Goal: Transaction & Acquisition: Obtain resource

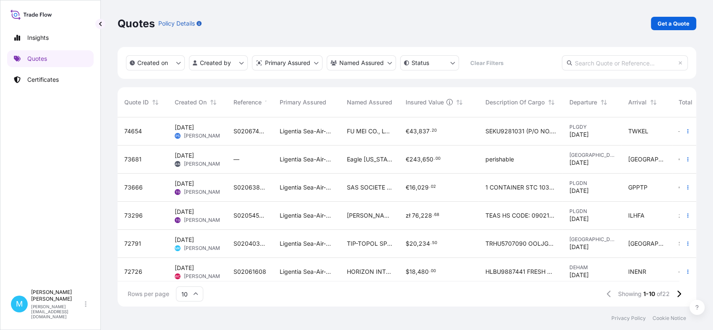
scroll to position [186, 571]
click at [662, 24] on p "Get a Quote" at bounding box center [674, 23] width 32 height 8
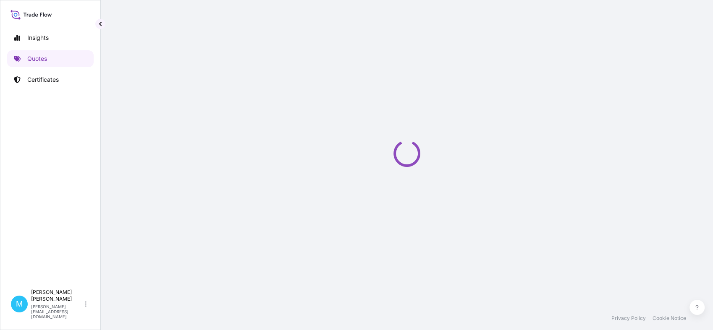
scroll to position [13, 0]
select select "Sea"
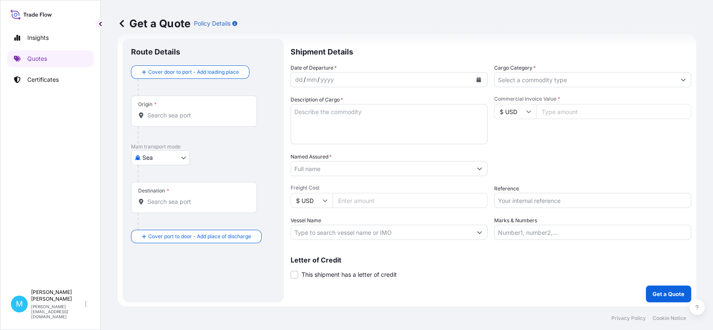
click at [164, 118] on input "Origin *" at bounding box center [196, 115] width 99 height 8
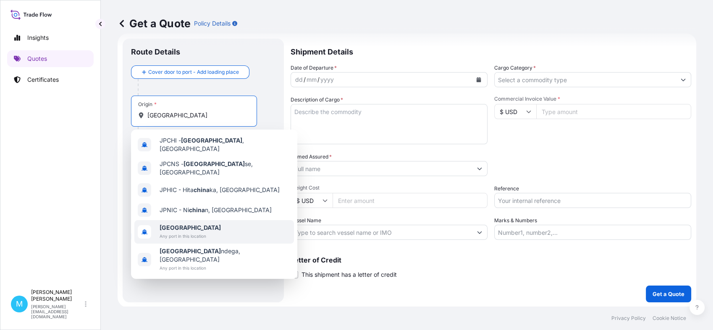
click at [172, 232] on span "Any port in this location" at bounding box center [190, 236] width 61 height 8
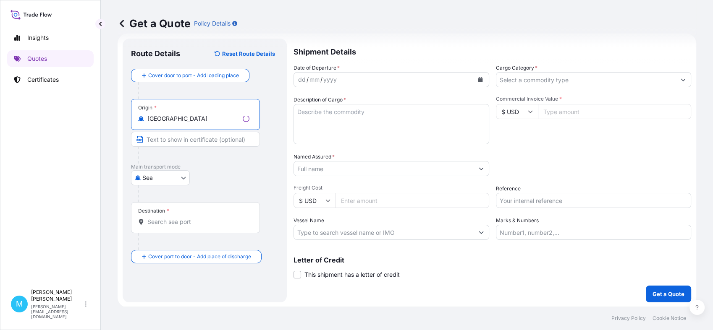
type input "[GEOGRAPHIC_DATA]"
click at [162, 220] on input "Destination *" at bounding box center [198, 222] width 102 height 8
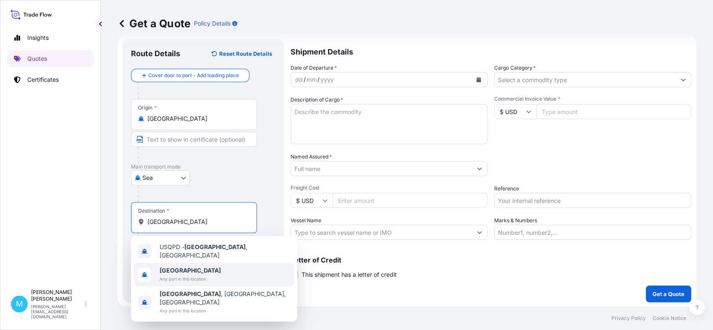
click at [175, 275] on span "Any port in this location" at bounding box center [190, 279] width 61 height 8
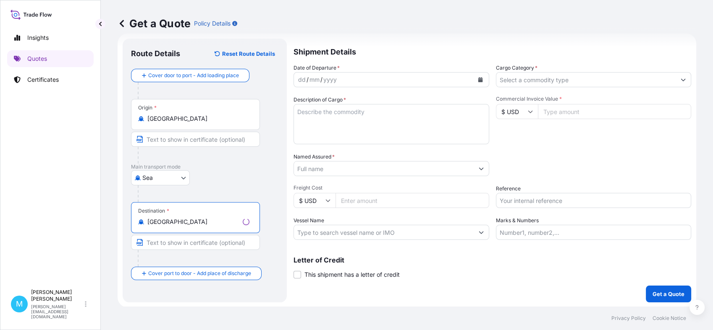
type input "[GEOGRAPHIC_DATA]"
click at [478, 81] on icon "Calendar" at bounding box center [480, 79] width 5 height 5
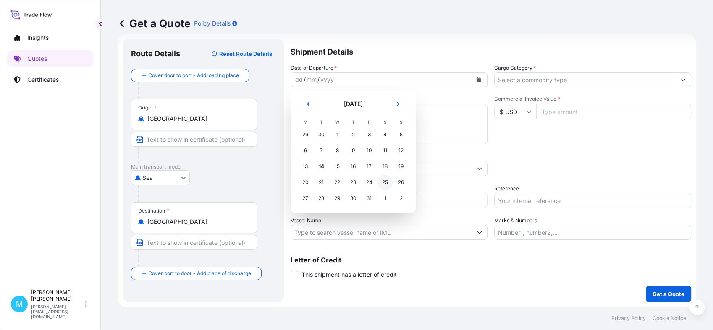
click at [383, 181] on div "25" at bounding box center [384, 182] width 15 height 15
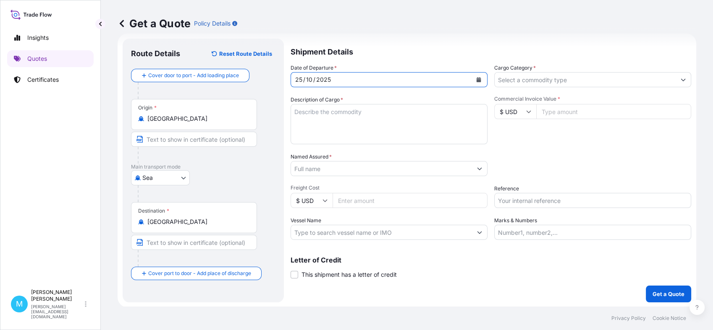
click at [324, 123] on textarea "Description of Cargo *" at bounding box center [389, 124] width 197 height 40
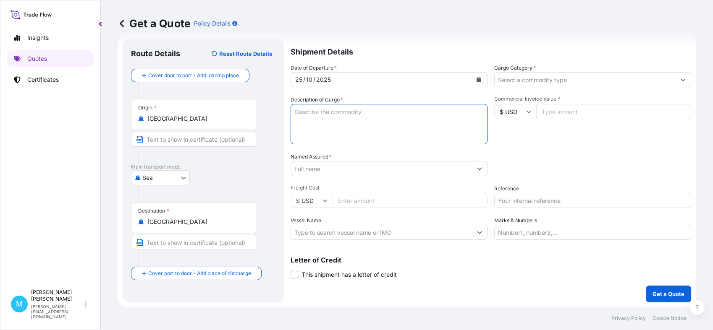
paste textarea "paper b"
type textarea "p"
type textarea "PAPER BAG 452 CTN"
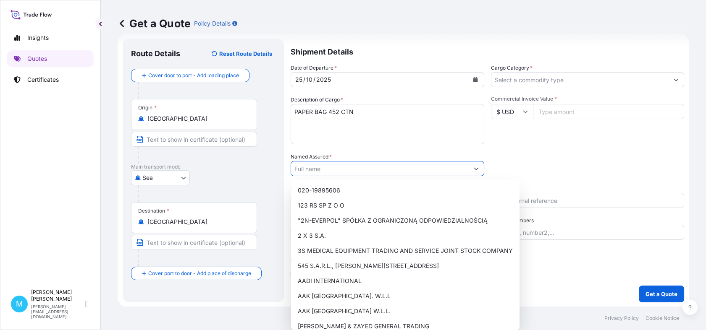
click at [315, 168] on input "Named Assured *" at bounding box center [380, 168] width 178 height 15
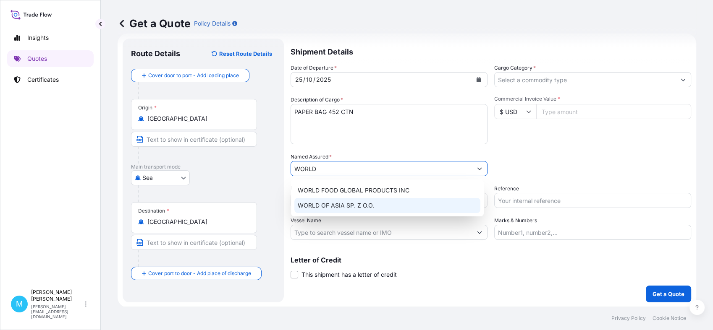
click at [336, 203] on span "WORLD OF ASIA SP. Z O.O." at bounding box center [336, 206] width 76 height 8
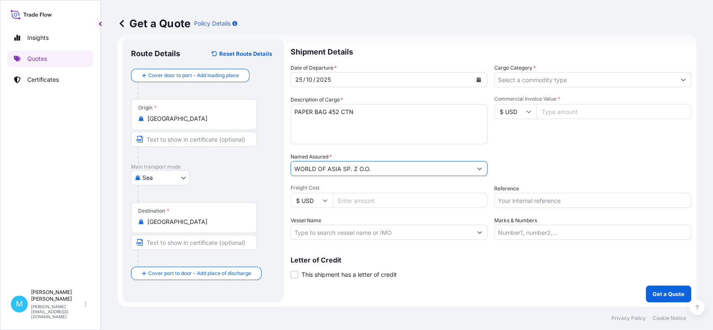
type input "WORLD OF ASIA SP. Z O.O."
click at [555, 79] on input "Cargo Category *" at bounding box center [585, 79] width 181 height 15
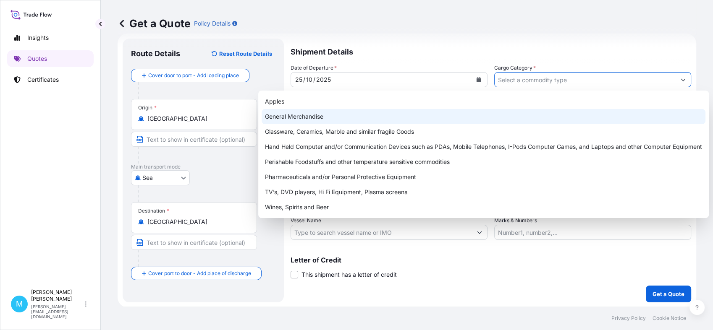
click at [354, 114] on div "General Merchandise" at bounding box center [484, 116] width 444 height 15
type input "General Merchandise"
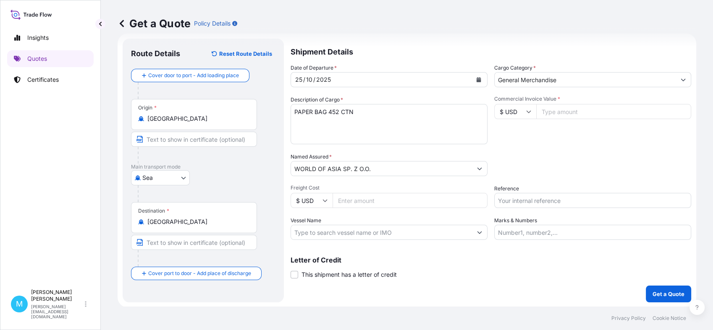
click at [552, 113] on input "Commercial Invoice Value *" at bounding box center [613, 111] width 155 height 15
paste input "12224"
type input "12224"
click at [521, 202] on input "Reference" at bounding box center [592, 200] width 197 height 15
paste input "WA2505"
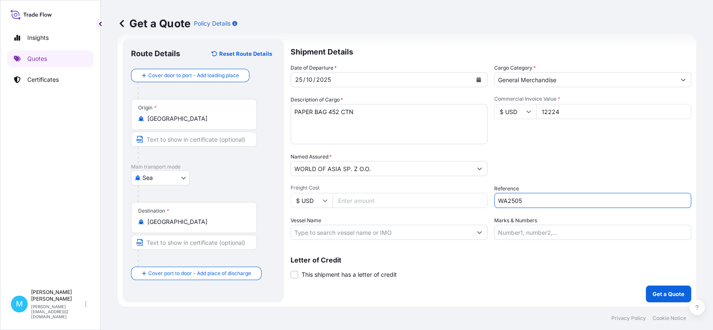
type input "WA2505"
click at [364, 110] on textarea "PAPER BAG 452 CTN" at bounding box center [389, 124] width 197 height 40
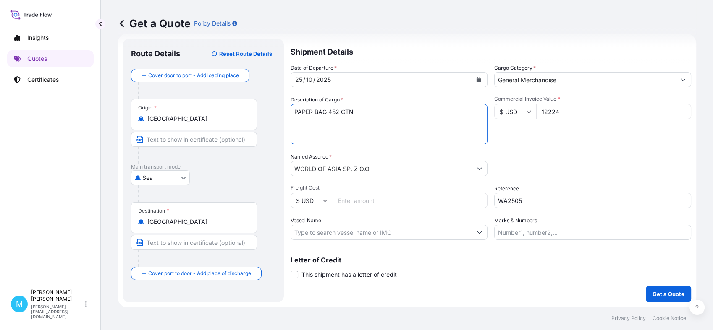
paste textarea "WA2505"
paste textarea "SE1809250032"
click at [295, 113] on textarea "PAPER BAG 452 CTN WA2505 SE1809250032" at bounding box center [389, 124] width 197 height 40
type textarea "20 GP PAPER BAG 452 CTN WA2505 SE1809250032"
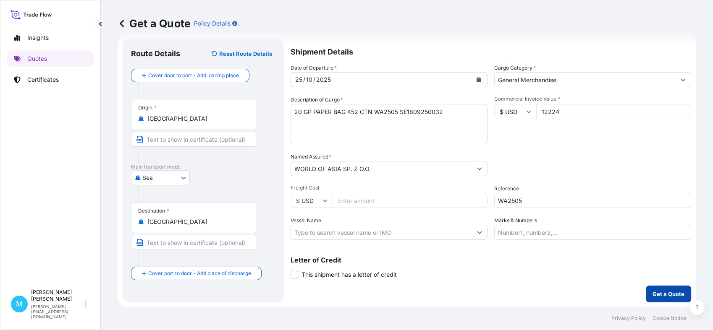
click at [662, 292] on p "Get a Quote" at bounding box center [668, 294] width 32 height 8
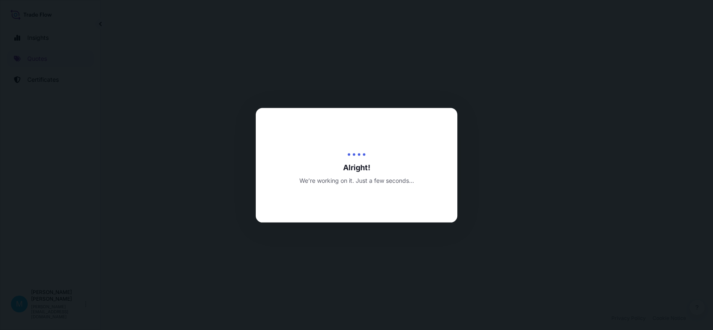
select select "Sea"
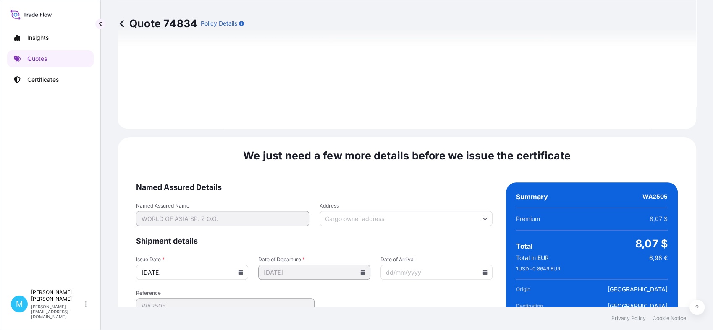
scroll to position [951, 0]
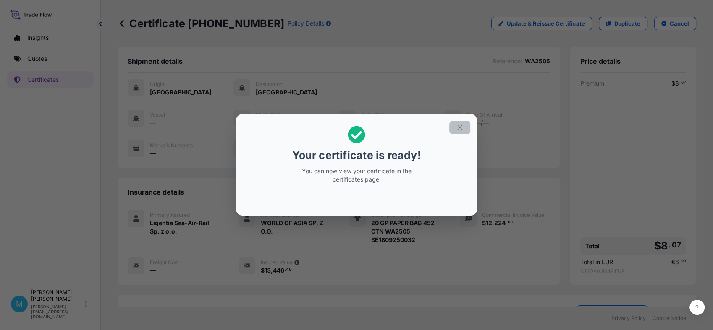
click at [463, 128] on icon "button" at bounding box center [460, 128] width 8 height 8
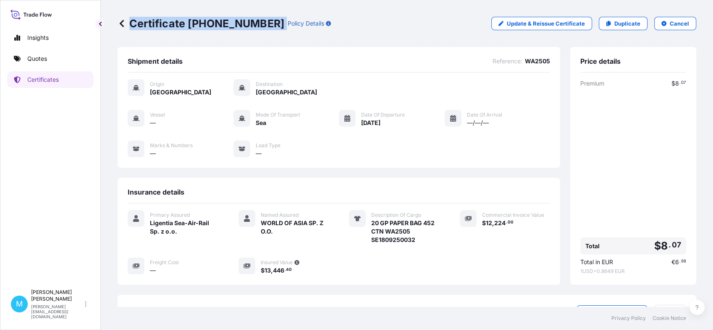
drag, startPoint x: 264, startPoint y: 21, endPoint x: 142, endPoint y: 20, distance: 121.3
click at [130, 18] on div "Certificate [PHONE_NUMBER] Policy Details" at bounding box center [224, 23] width 213 height 13
copy p "Certificate [PHONE_NUMBER]"
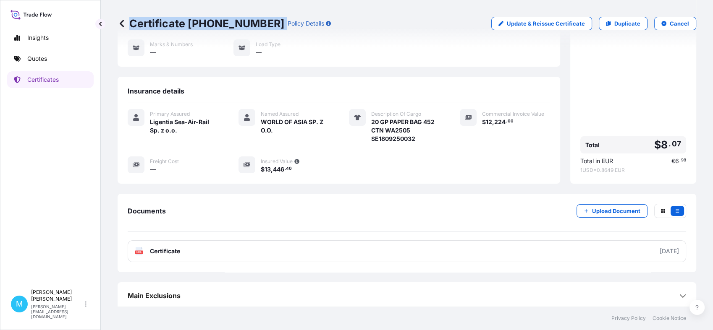
scroll to position [103, 0]
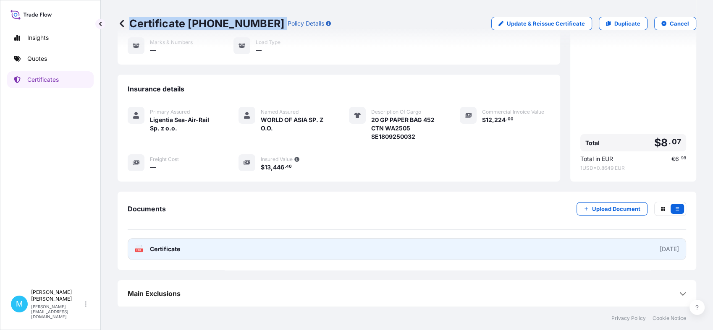
click at [341, 249] on link "PDF Certificate [DATE]" at bounding box center [407, 249] width 558 height 22
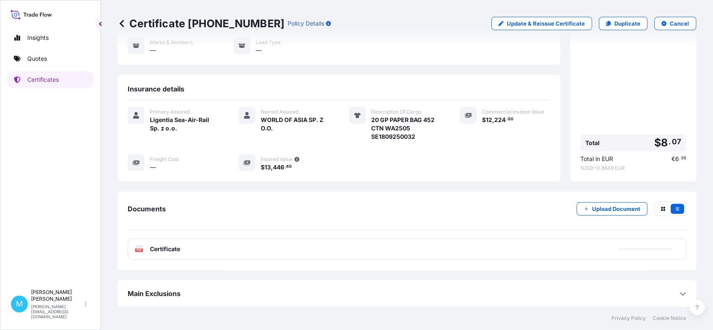
click at [333, 167] on div "Primary Assured Ligentia Sea-Air-Rail Sp. z o.o. Named Assured WORLD OF ASIA SP…" at bounding box center [339, 139] width 422 height 65
click at [67, 55] on link "Quotes" at bounding box center [50, 58] width 86 height 17
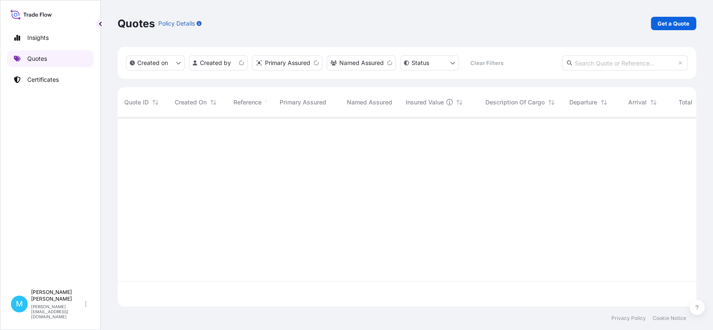
scroll to position [186, 571]
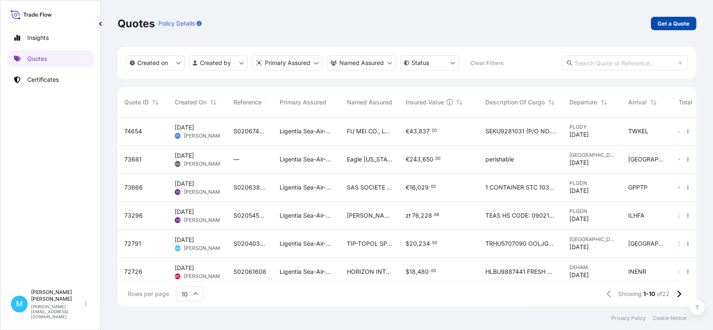
click at [675, 19] on p "Get a Quote" at bounding box center [674, 23] width 32 height 8
select select "Sea"
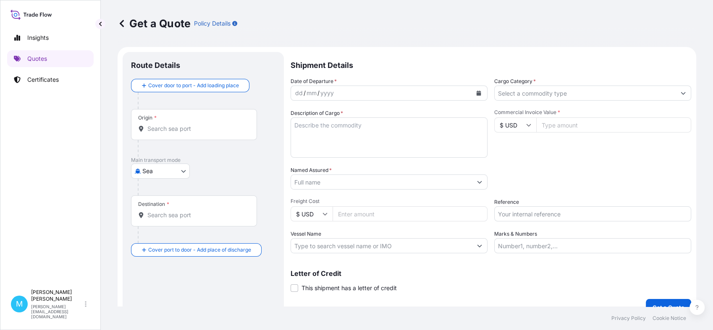
scroll to position [13, 0]
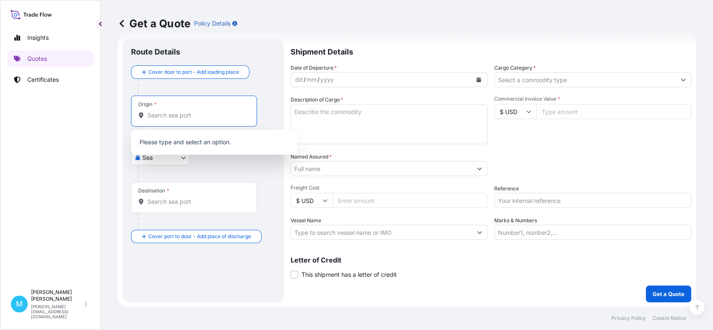
click at [197, 115] on input "Origin *" at bounding box center [196, 115] width 99 height 8
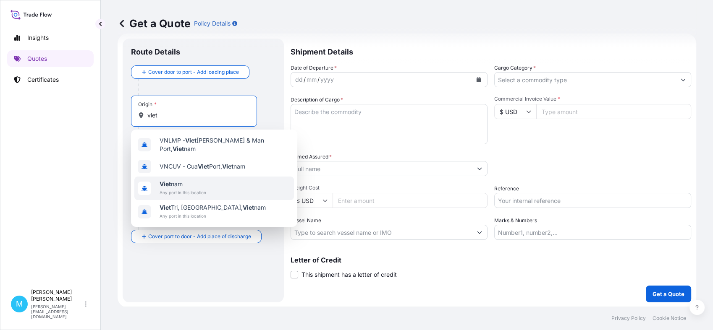
click at [185, 181] on span "Viet nam" at bounding box center [183, 184] width 47 height 8
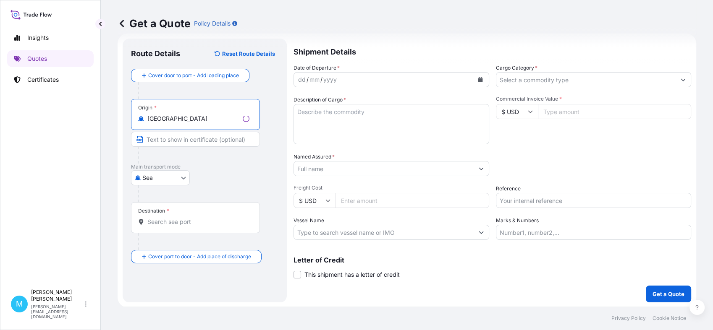
type input "[GEOGRAPHIC_DATA]"
click at [167, 218] on input "Destination *" at bounding box center [198, 222] width 102 height 8
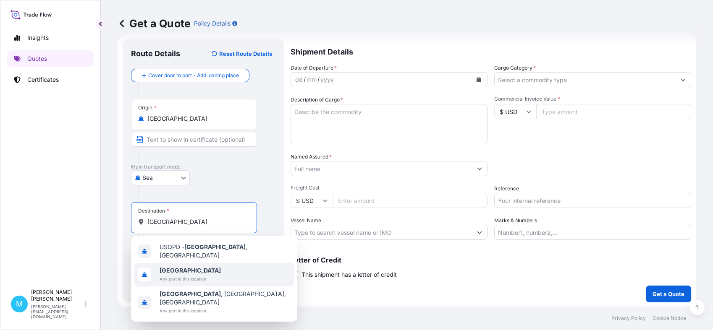
click at [186, 276] on span "Any port in this location" at bounding box center [190, 279] width 61 height 8
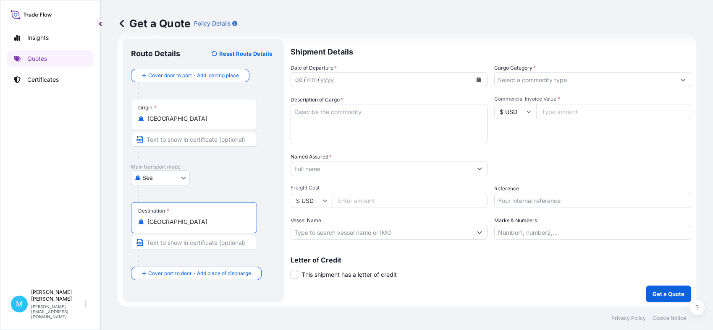
type input "[GEOGRAPHIC_DATA]"
click at [680, 174] on div "Packing Category Type to search a container mode Please select a primary mode o…" at bounding box center [592, 165] width 197 height 24
click at [477, 78] on icon "Calendar" at bounding box center [479, 79] width 5 height 5
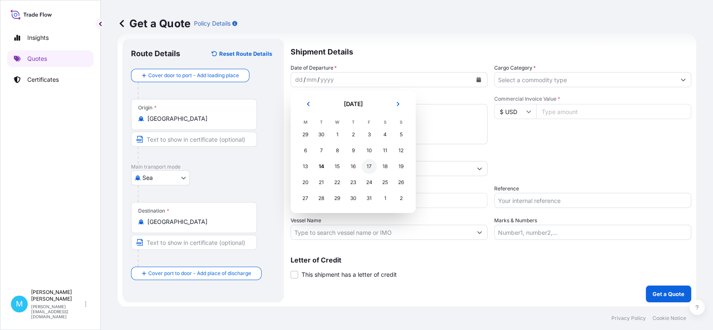
click at [369, 169] on div "17" at bounding box center [369, 166] width 15 height 15
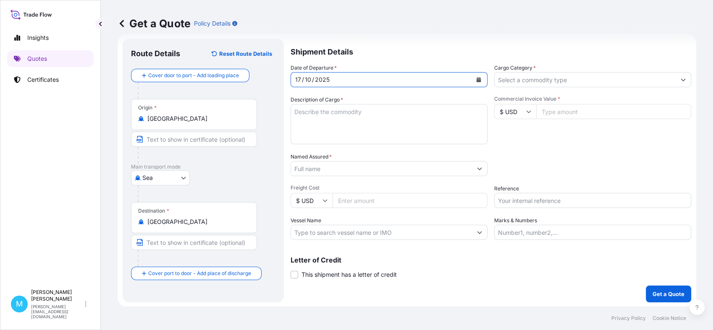
click at [321, 128] on textarea "Description of Cargo *" at bounding box center [389, 124] width 197 height 40
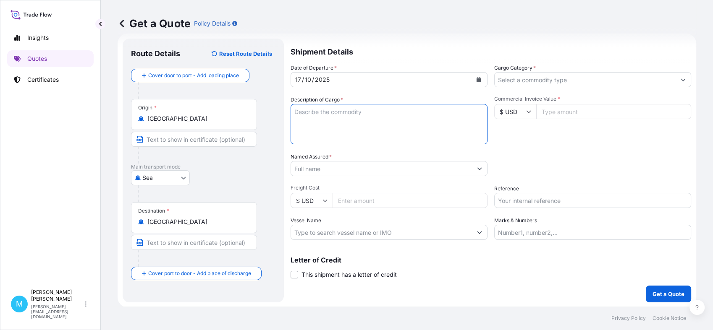
paste textarea "TXGU5806785 Towar: opony (nowe)"
paste textarea "Rozpoczęcie transportu: 17.10."
paste textarea "numer ref. 25CVFUX06-01-TBR"
type textarea "TXGU5806785 Towar: opony (nowe) Rozpoczęcie transportu: 17.10. numer ref. 25CVF…"
click at [316, 168] on input "Named Assured *" at bounding box center [381, 168] width 181 height 15
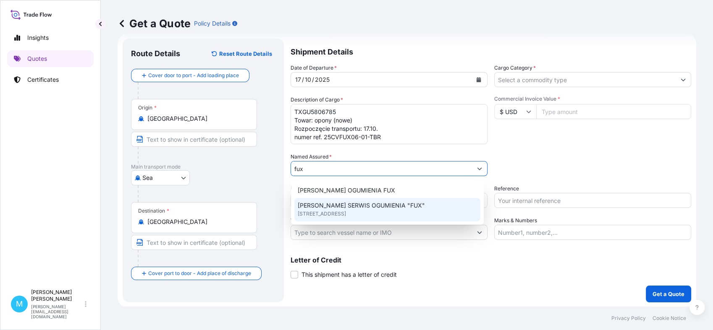
click at [346, 210] on span "[STREET_ADDRESS]" at bounding box center [322, 214] width 48 height 8
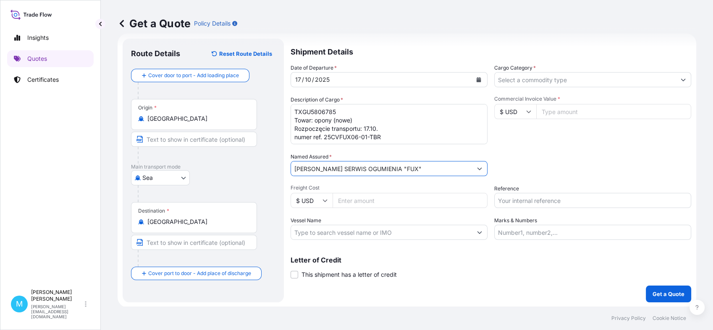
type input "[PERSON_NAME] SERWIS OGUMIENIA "FUX""
click at [512, 78] on input "Cargo Category *" at bounding box center [585, 79] width 181 height 15
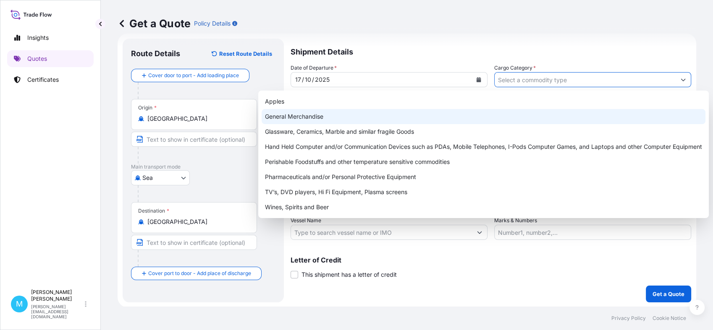
click at [283, 115] on div "General Merchandise" at bounding box center [484, 116] width 444 height 15
type input "General Merchandise"
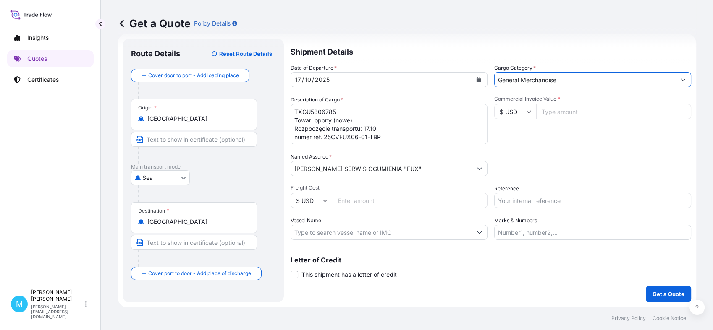
click at [546, 113] on input "Commercial Invoice Value *" at bounding box center [613, 111] width 155 height 15
paste input "35000"
type input "35000"
click at [510, 202] on input "Reference" at bounding box center [592, 200] width 197 height 15
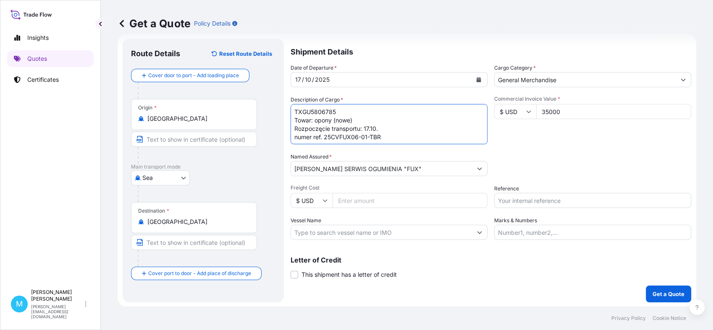
scroll to position [0, 0]
drag, startPoint x: 385, startPoint y: 136, endPoint x: 325, endPoint y: 136, distance: 59.6
click at [325, 136] on textarea "TXGU5806785 Towar: opony (nowe) Rozpoczęcie transportu: 17.10. numer ref. 25CVF…" at bounding box center [389, 124] width 197 height 40
click at [511, 201] on input "Reference" at bounding box center [592, 200] width 197 height 15
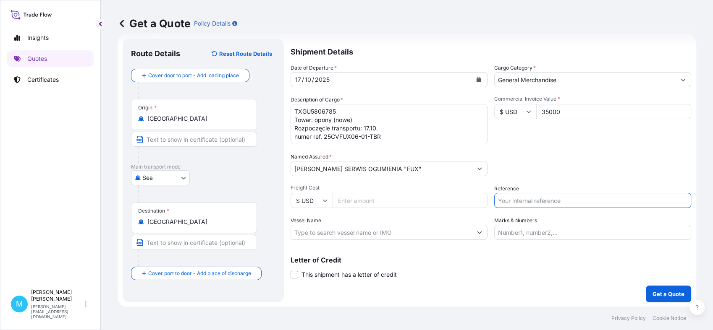
paste input "25CVFUX06-01-TBR"
type input "25CVFUX06-01-TBR"
click at [667, 291] on p "Get a Quote" at bounding box center [668, 294] width 32 height 8
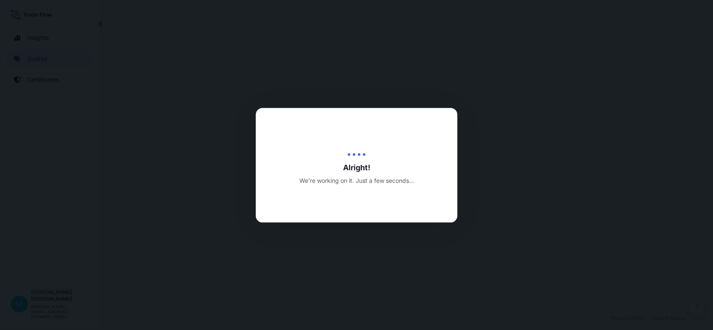
select select "Sea"
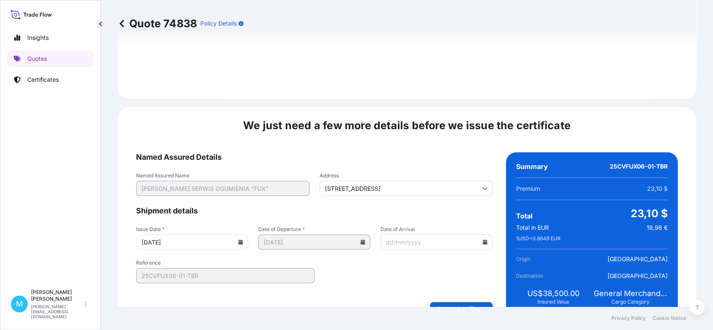
scroll to position [951, 0]
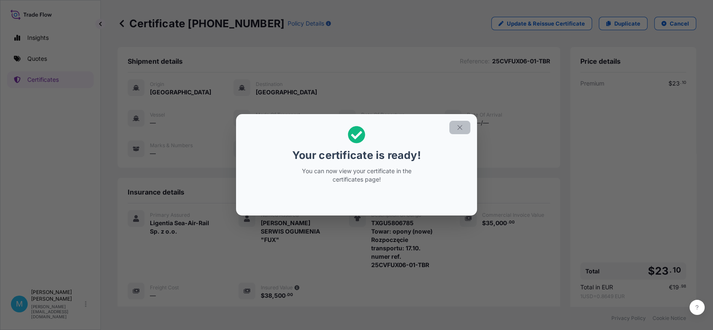
click at [460, 126] on icon "button" at bounding box center [460, 128] width 8 height 8
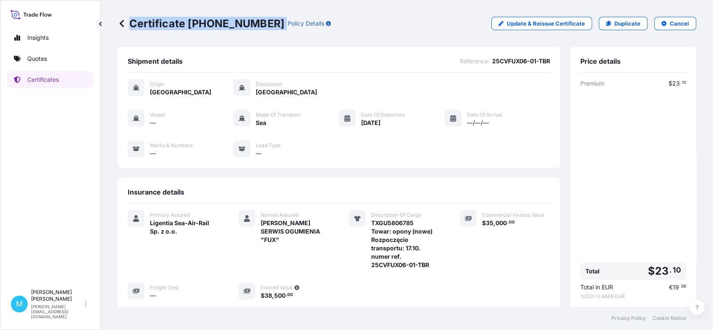
drag, startPoint x: 262, startPoint y: 24, endPoint x: 265, endPoint y: 30, distance: 6.2
click at [265, 30] on div "Certificate [PHONE_NUMBER] Policy Details" at bounding box center [224, 23] width 213 height 13
copy p "Certificate [PHONE_NUMBER]"
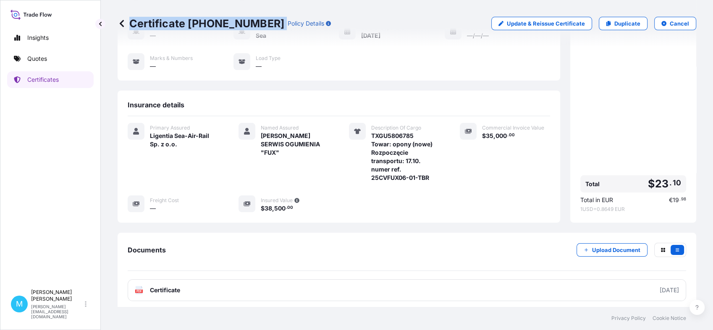
scroll to position [128, 0]
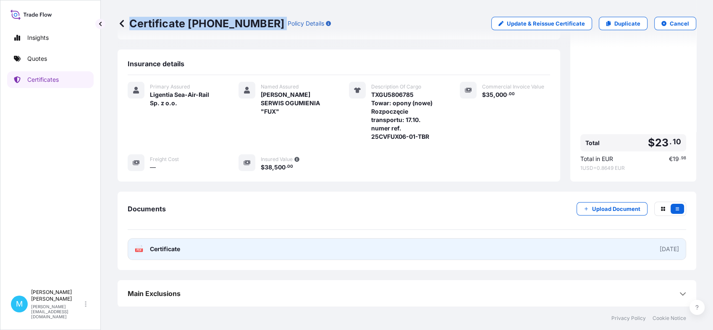
click at [339, 249] on link "PDF Certificate [DATE]" at bounding box center [407, 249] width 558 height 22
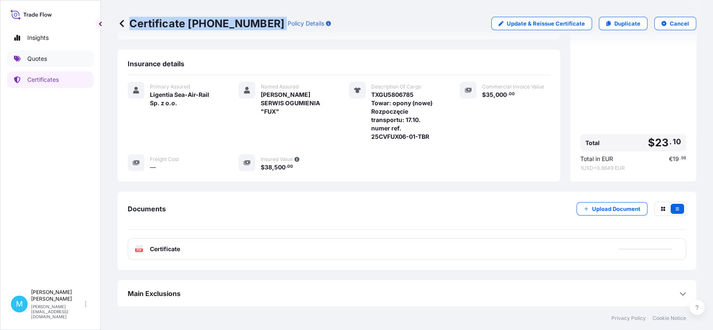
click at [42, 56] on p "Quotes" at bounding box center [37, 59] width 20 height 8
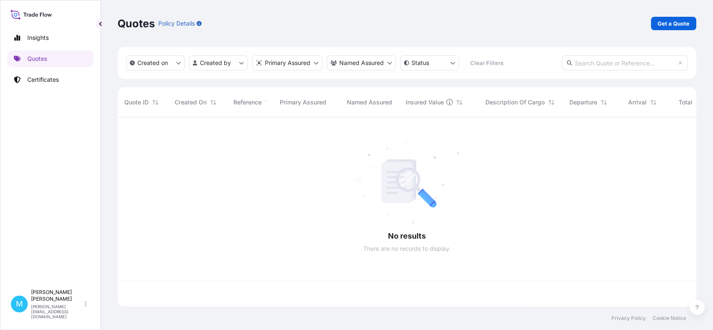
scroll to position [186, 571]
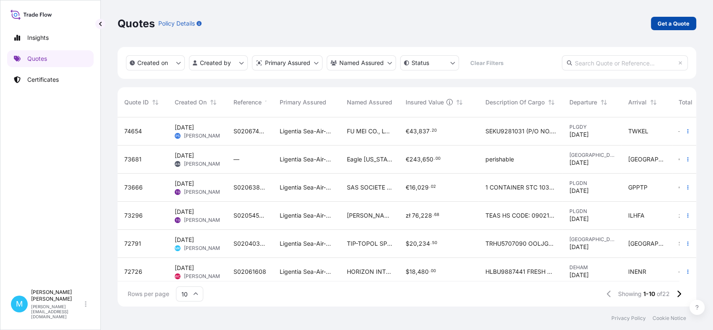
click at [683, 22] on p "Get a Quote" at bounding box center [674, 23] width 32 height 8
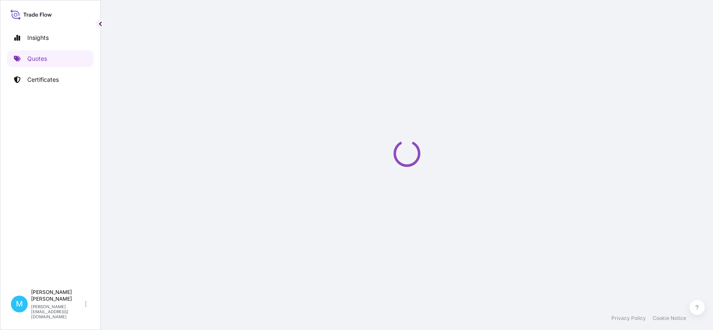
scroll to position [13, 0]
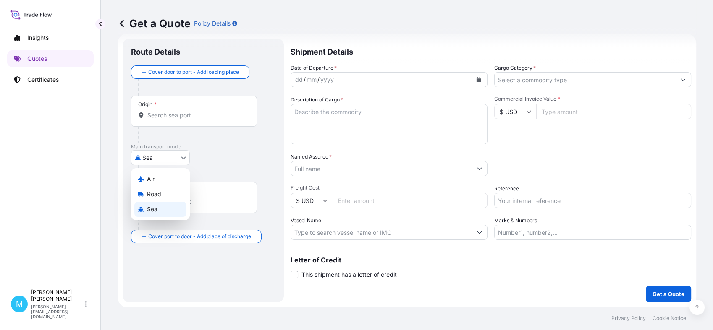
click at [186, 157] on body "Insights Quotes Certificates M [PERSON_NAME] [PERSON_NAME][EMAIL_ADDRESS][DOMAI…" at bounding box center [356, 165] width 713 height 330
click at [165, 192] on div "Road" at bounding box center [160, 194] width 52 height 15
select select "Road"
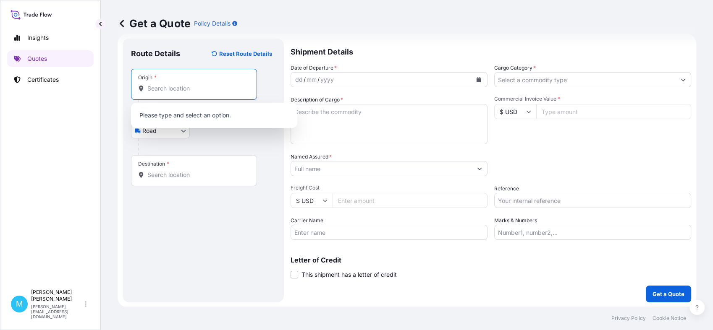
click at [190, 90] on input "Origin *" at bounding box center [196, 88] width 99 height 8
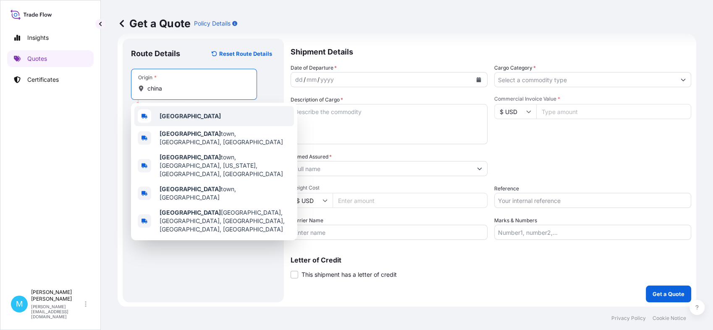
click at [195, 118] on div "[GEOGRAPHIC_DATA]" at bounding box center [214, 116] width 160 height 20
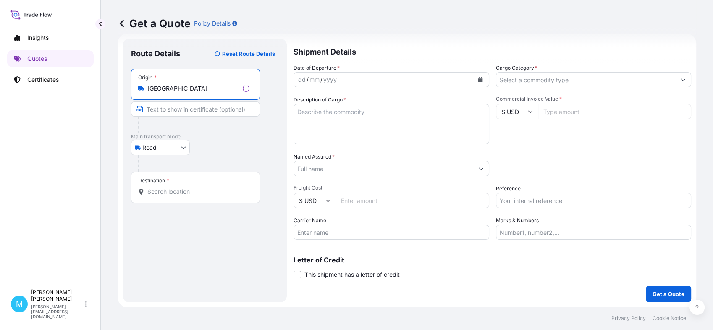
type input "[GEOGRAPHIC_DATA]"
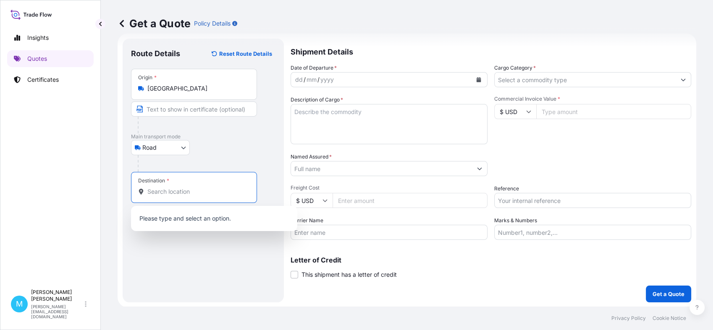
click at [173, 189] on input "Destination *" at bounding box center [196, 192] width 99 height 8
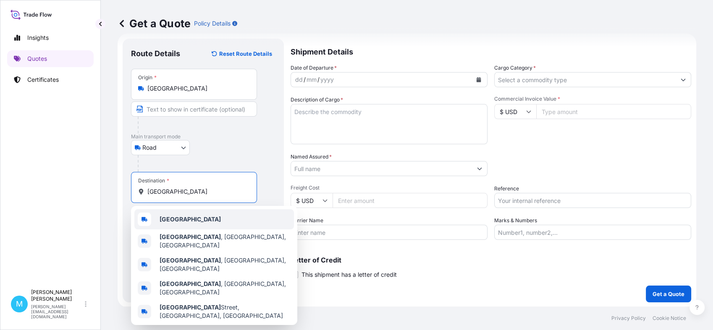
click at [191, 216] on div "[GEOGRAPHIC_DATA]" at bounding box center [214, 220] width 160 height 20
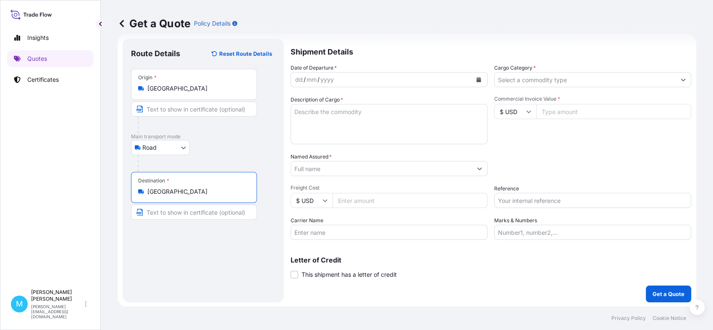
type input "[GEOGRAPHIC_DATA]"
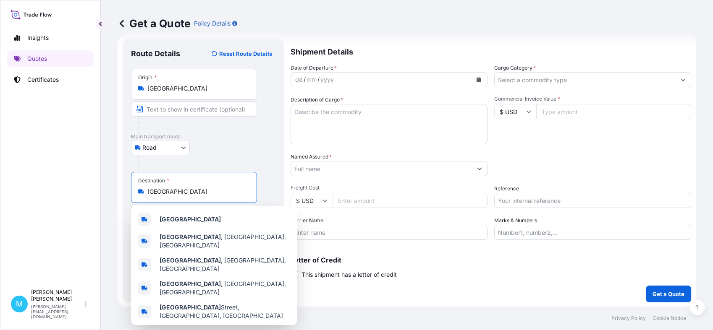
click at [477, 81] on button "Calendar" at bounding box center [478, 79] width 13 height 13
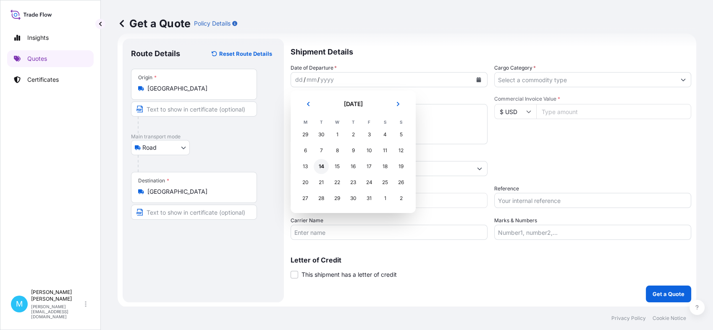
click at [319, 166] on div "14" at bounding box center [321, 166] width 15 height 15
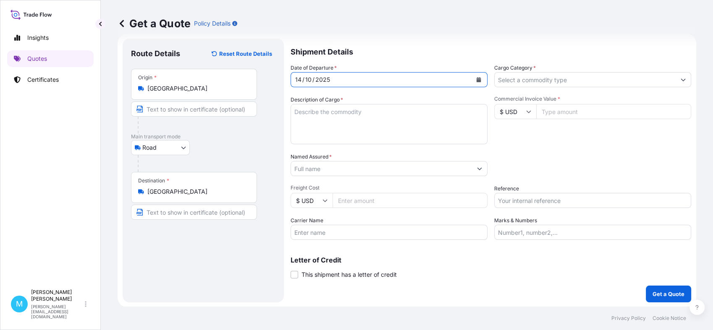
click at [332, 116] on textarea "Description of Cargo *" at bounding box center [389, 124] width 197 height 40
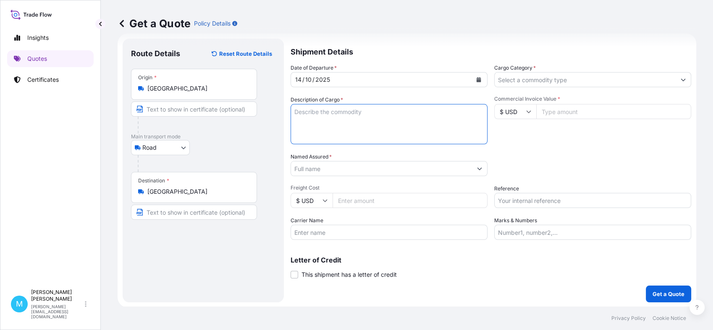
paste textarea "258 CARTON"
type textarea "258 CARTON"
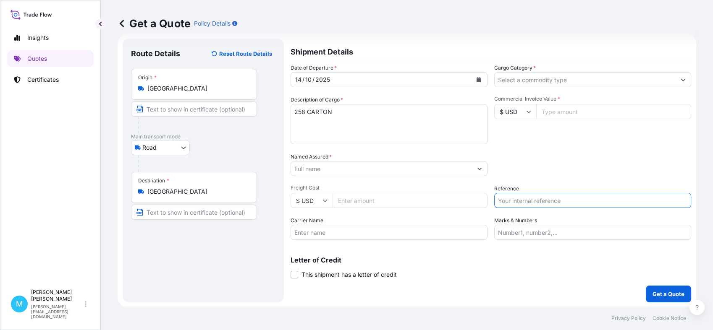
click at [507, 200] on input "Reference" at bounding box center [592, 200] width 197 height 15
paste input "RAIL16695 / S02060699"
type input "RAIL16695 / S02060699"
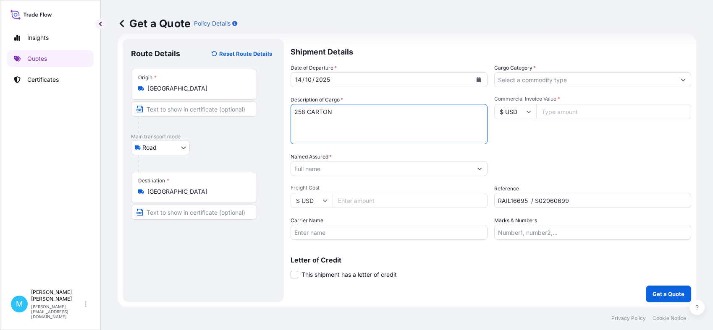
click at [353, 111] on textarea "258 CARTON" at bounding box center [389, 124] width 197 height 40
paste textarea "SPRAYER HEAD"
paste textarea "2709.00 KG 13.68 M3"
type textarea "258 CARTON SPRAYER HEAD 2709.00 KG 13.68 M3"
click at [316, 169] on input "Named Assured *" at bounding box center [380, 168] width 178 height 15
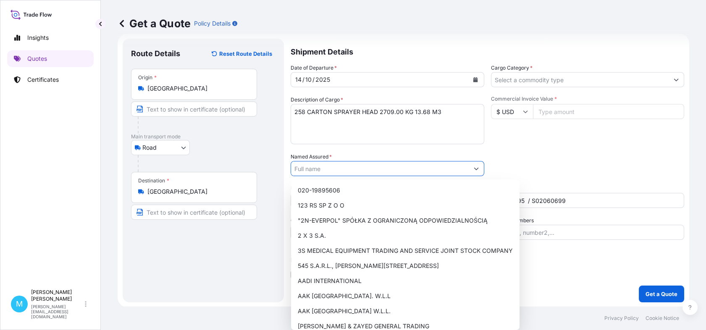
paste input "EUROPE PACKAGING [PERSON_NAME]"
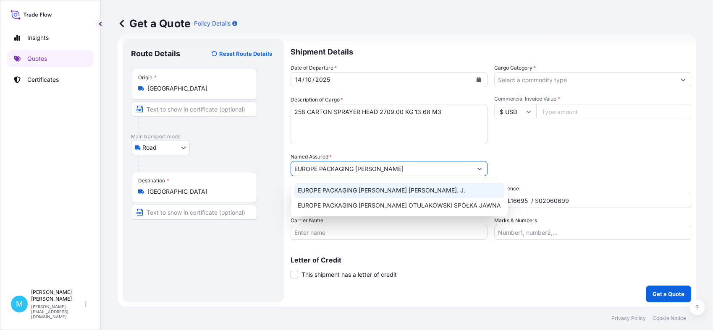
click at [450, 188] on span "EUROPE PACKAGING [PERSON_NAME] [PERSON_NAME]. J." at bounding box center [382, 190] width 168 height 8
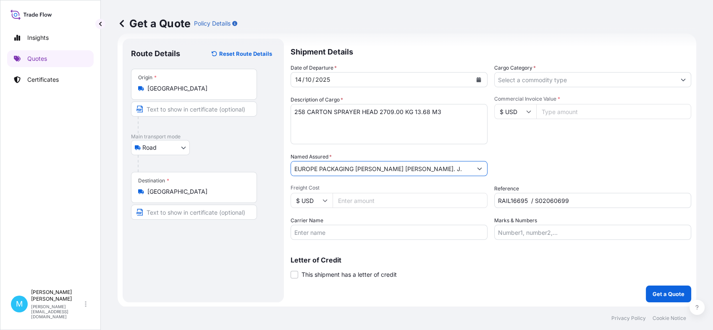
type input "EUROPE PACKAGING [PERSON_NAME] [PERSON_NAME]. J."
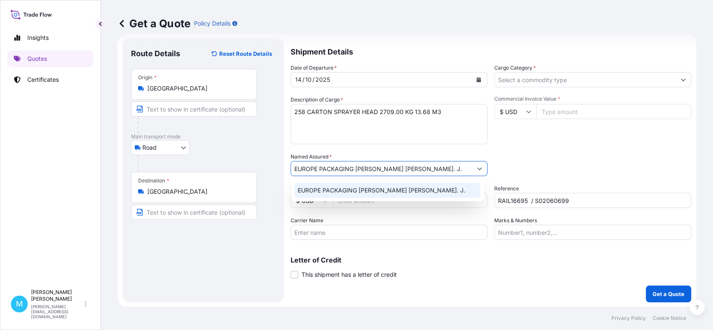
click at [456, 194] on div "EUROPE PACKAGING [PERSON_NAME] [PERSON_NAME]. J." at bounding box center [387, 190] width 186 height 15
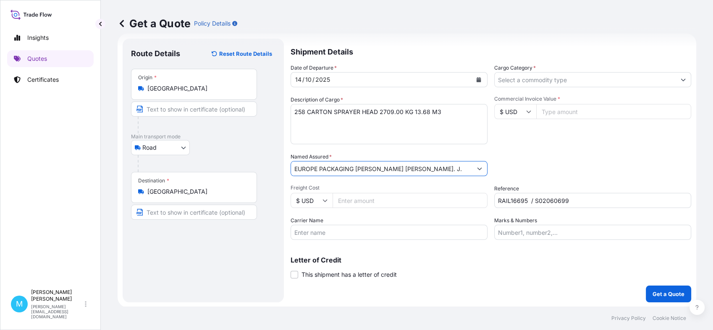
click at [549, 81] on input "Cargo Category *" at bounding box center [585, 79] width 181 height 15
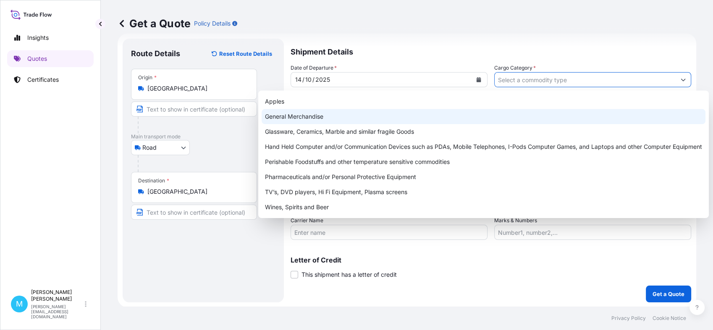
click at [324, 114] on div "General Merchandise" at bounding box center [484, 116] width 444 height 15
type input "General Merchandise"
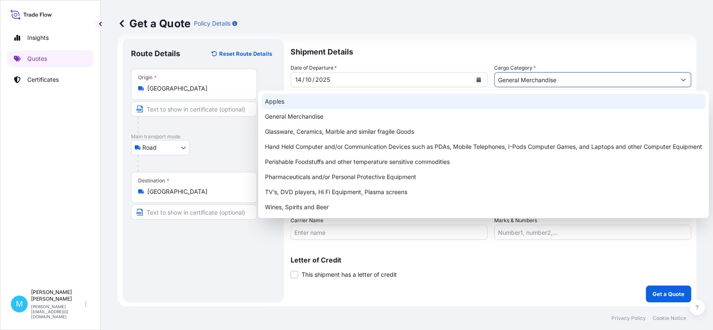
click at [576, 45] on div "Get a Quote Policy Details" at bounding box center [407, 23] width 579 height 47
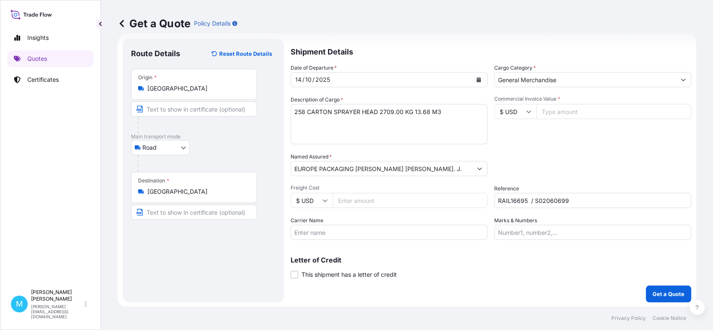
click at [556, 115] on input "Commercial Invoice Value *" at bounding box center [613, 111] width 155 height 15
paste input "15480"
type input "15480"
click at [588, 199] on input "RAIL16695 / S02060699" at bounding box center [592, 200] width 197 height 15
click at [659, 293] on p "Get a Quote" at bounding box center [668, 294] width 32 height 8
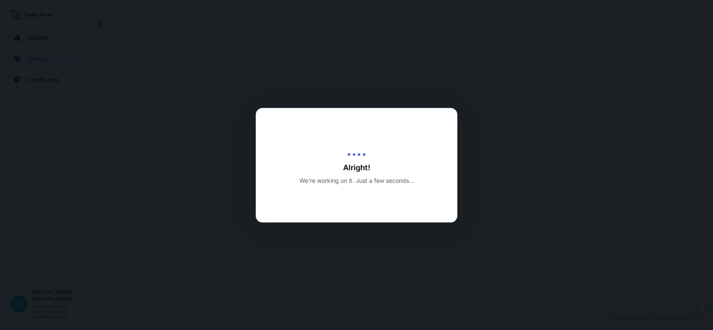
select select "Road"
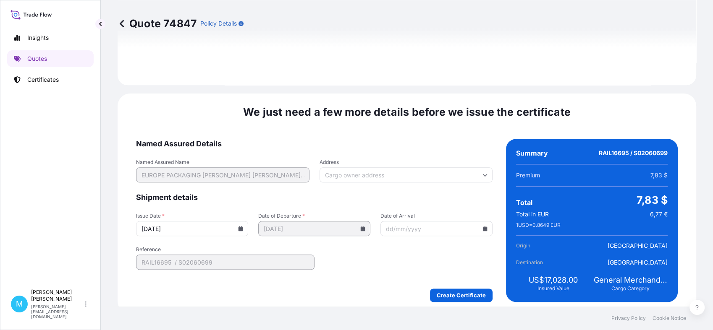
scroll to position [951, 0]
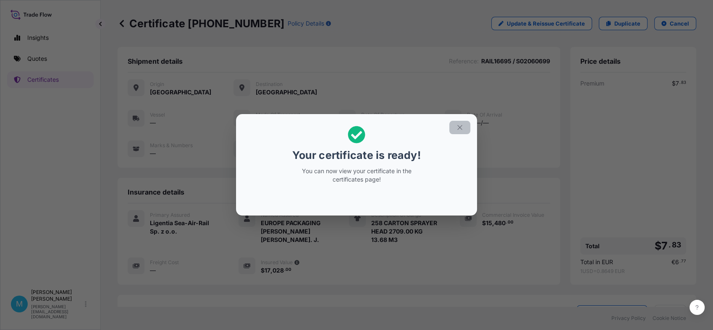
click at [462, 124] on icon "button" at bounding box center [460, 128] width 8 height 8
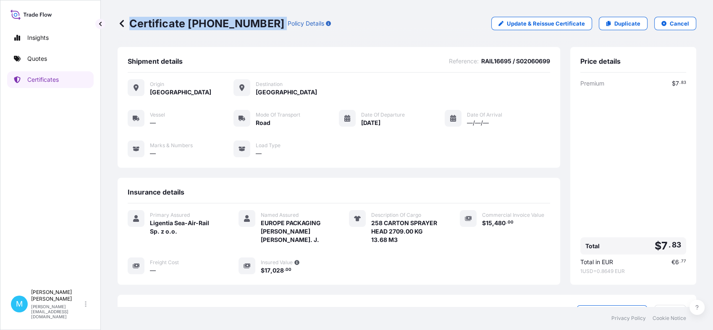
drag, startPoint x: 264, startPoint y: 23, endPoint x: 144, endPoint y: 24, distance: 119.7
click at [126, 23] on div "Certificate [PHONE_NUMBER] Policy Details" at bounding box center [224, 23] width 213 height 13
copy p "Certificate [PHONE_NUMBER]"
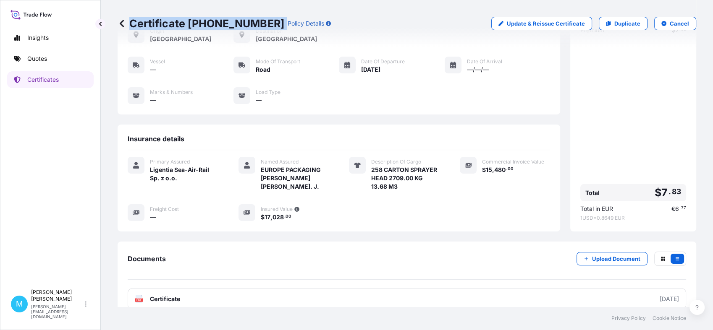
scroll to position [103, 0]
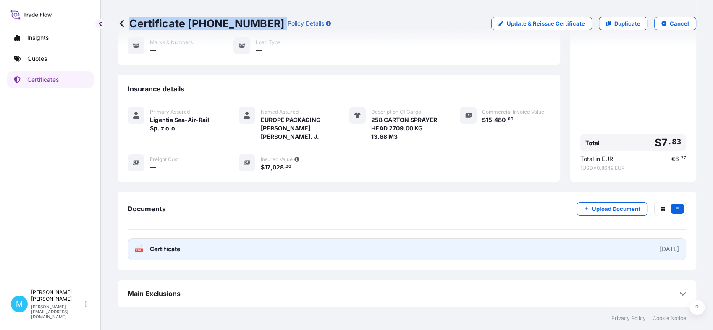
click at [402, 250] on link "PDF Certificate [DATE]" at bounding box center [407, 249] width 558 height 22
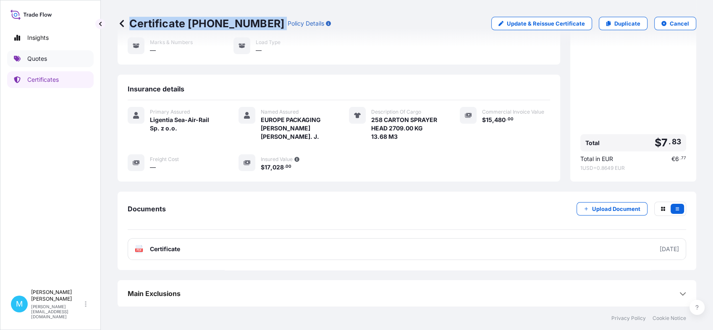
click at [57, 53] on link "Quotes" at bounding box center [50, 58] width 86 height 17
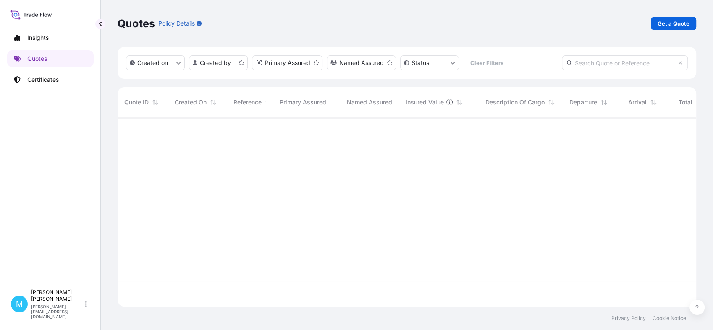
scroll to position [186, 571]
